Goal: Contribute content

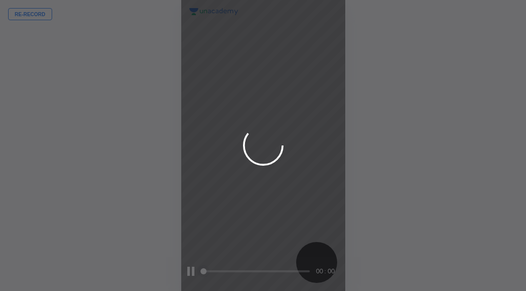
scroll to position [291, 364]
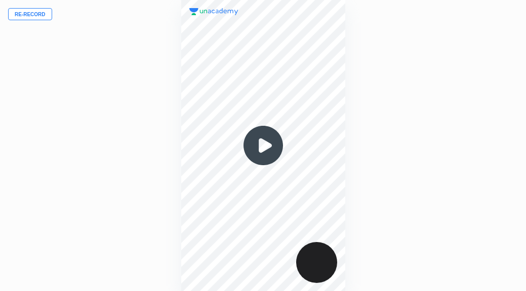
click at [29, 10] on button "Re-record" at bounding box center [30, 14] width 44 height 12
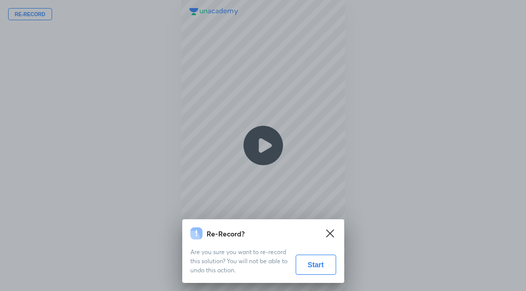
click at [311, 265] on button "Start" at bounding box center [315, 265] width 40 height 20
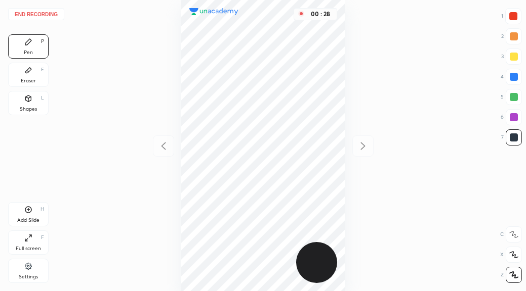
click at [179, 143] on div "00 : 28" at bounding box center [263, 145] width 364 height 291
click at [31, 11] on button "End recording" at bounding box center [36, 14] width 56 height 12
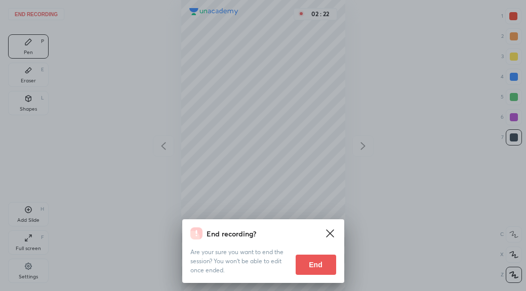
click at [313, 261] on button "End" at bounding box center [315, 265] width 40 height 20
